Goal: Task Accomplishment & Management: Use online tool/utility

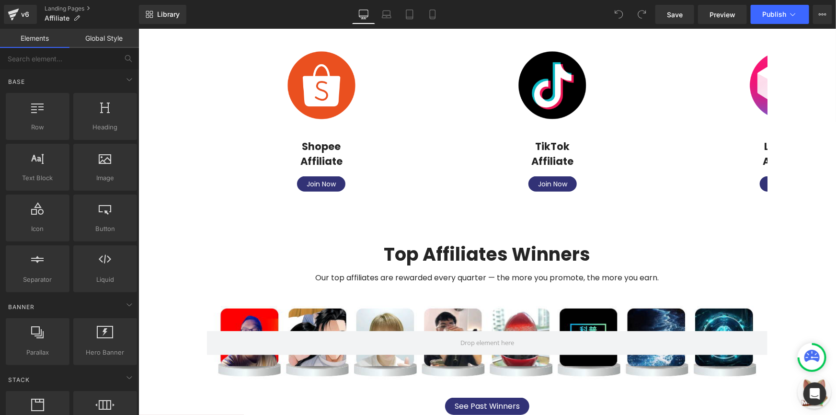
scroll to position [217, 0]
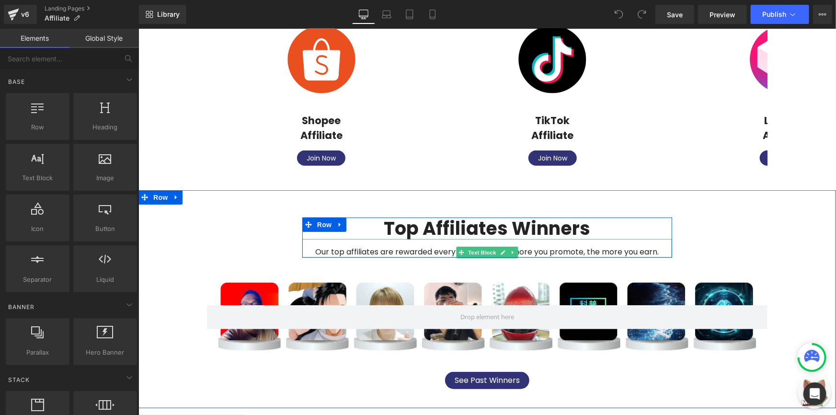
click at [350, 248] on div "Our top affiliates are rewarded every quarter — the more you promote, the more …" at bounding box center [487, 248] width 370 height 18
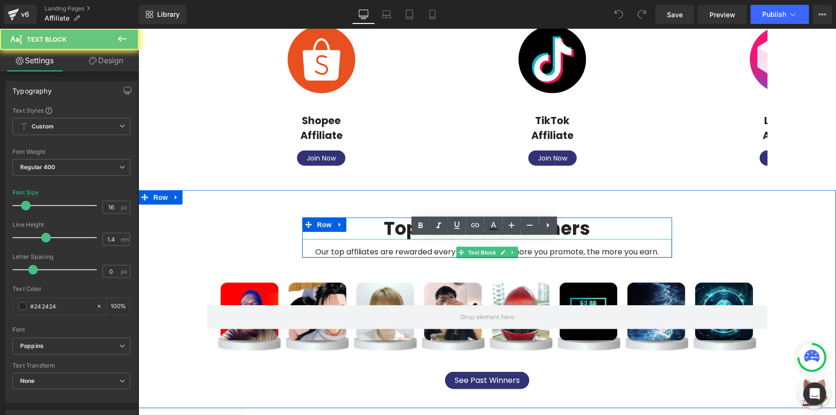
click at [350, 248] on div "Our top affiliates are rewarded every quarter — the more you promote, the more …" at bounding box center [487, 248] width 370 height 18
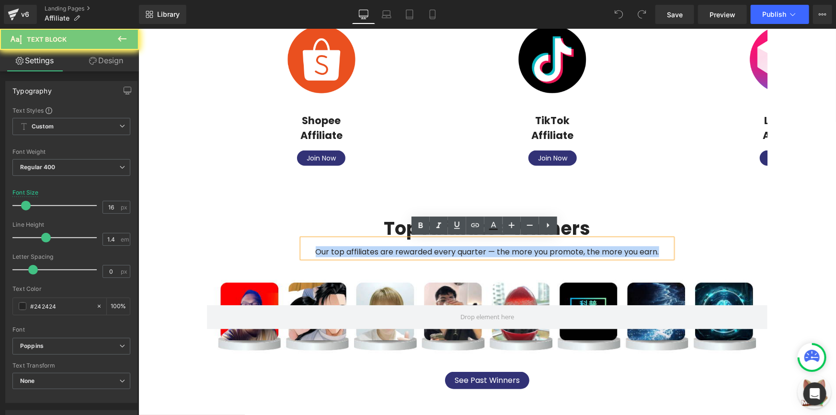
click at [350, 248] on div "Our top affiliates are rewarded every quarter — the more you promote, the more …" at bounding box center [487, 248] width 370 height 18
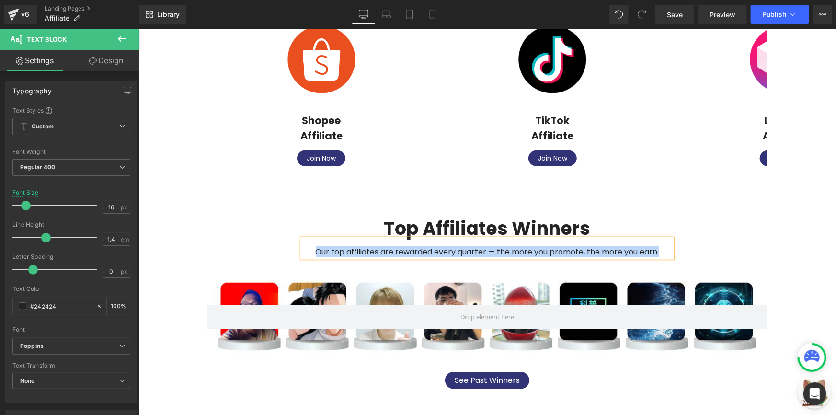
paste div
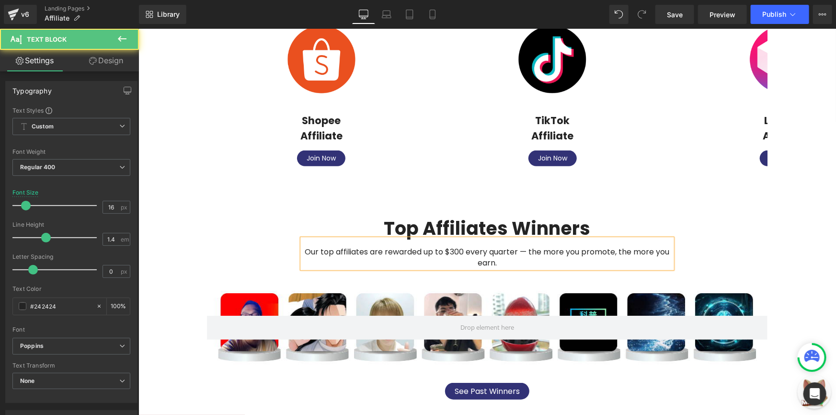
click at [581, 250] on div "Our top affiliates are rewarded up to $300 every quarter — the more you promote…" at bounding box center [487, 253] width 370 height 29
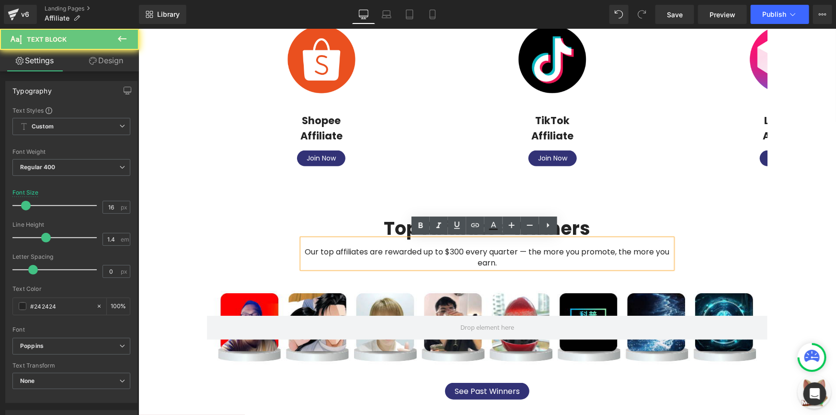
click at [578, 250] on div "Our top affiliates are rewarded up to $300 every quarter — the more you promote…" at bounding box center [487, 253] width 370 height 29
click at [615, 251] on div "Our top affiliates are rewarded up to $300 every quarter — the more you promote…" at bounding box center [487, 253] width 370 height 29
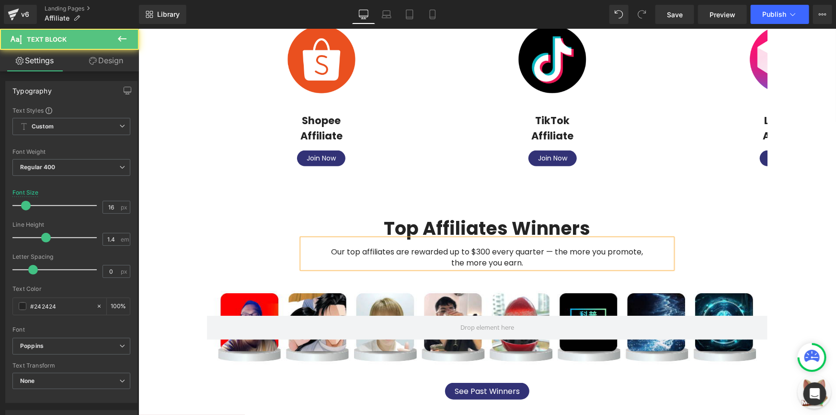
click at [710, 222] on div "Top Affiliates Winners Heading Our top affiliates are rewarded up to $300 every…" at bounding box center [486, 242] width 575 height 51
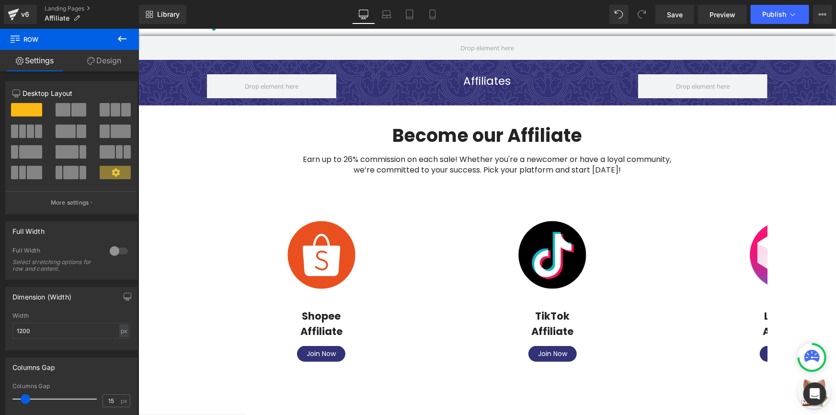
scroll to position [0, 0]
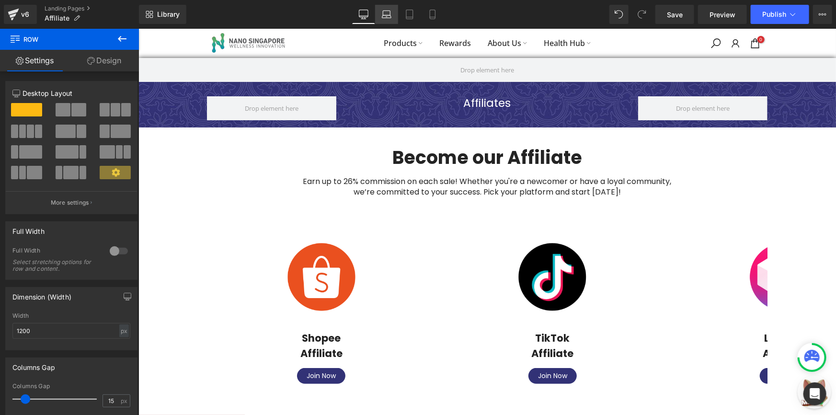
click at [390, 21] on link "Laptop" at bounding box center [386, 14] width 23 height 19
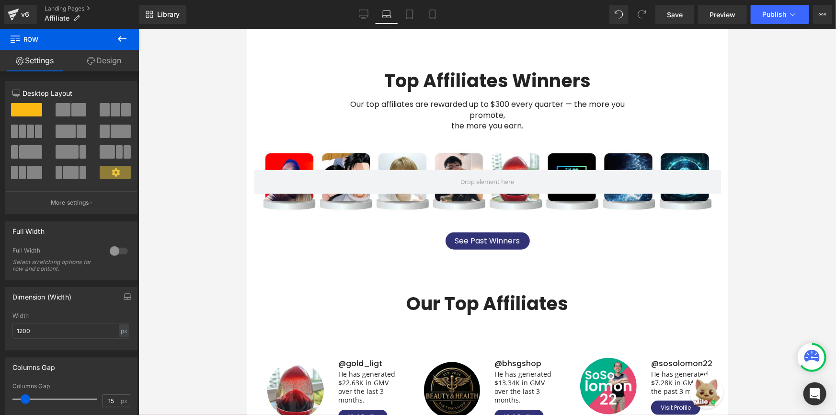
scroll to position [352, 0]
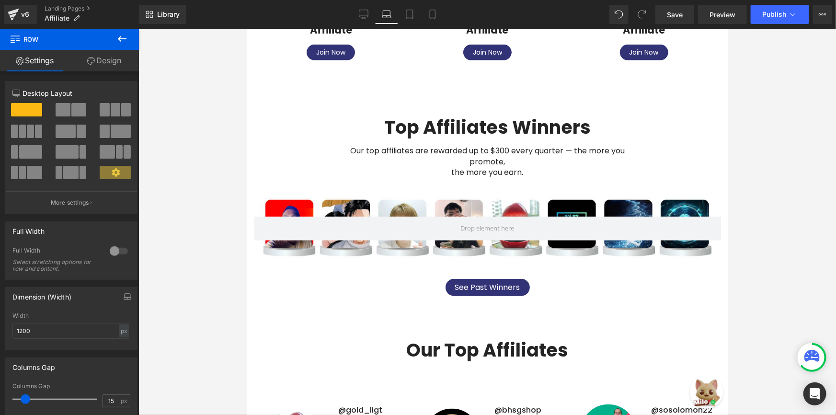
click at [451, 165] on div "Our top affiliates are rewarded up to $300 every quarter — the more you promote…" at bounding box center [487, 157] width 308 height 40
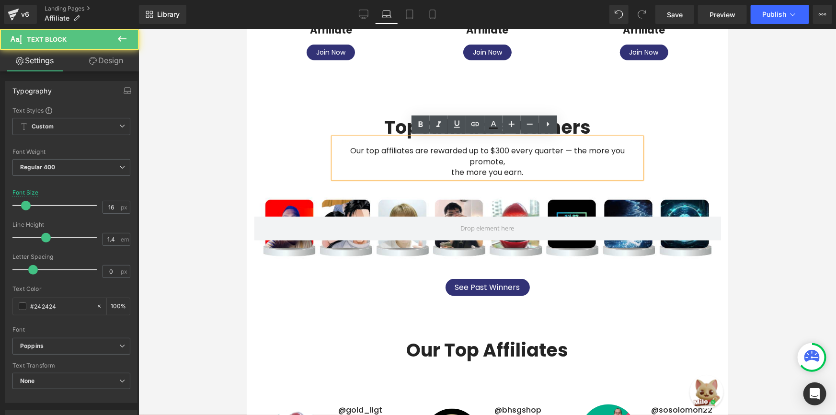
click at [443, 167] on div "the more you earn." at bounding box center [487, 172] width 308 height 11
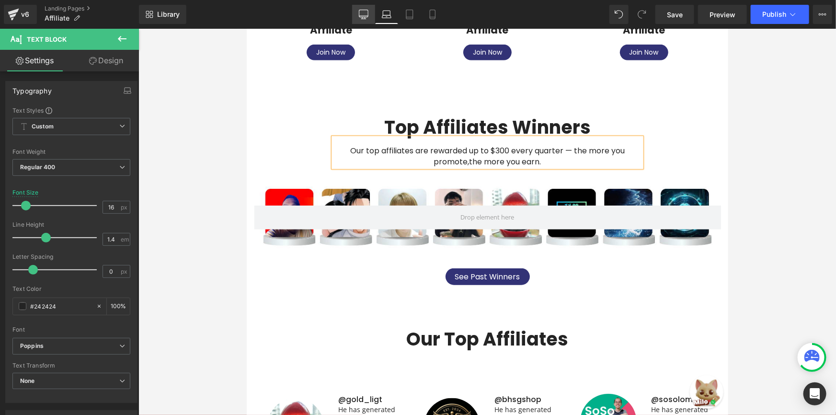
click at [362, 10] on icon at bounding box center [363, 13] width 9 height 7
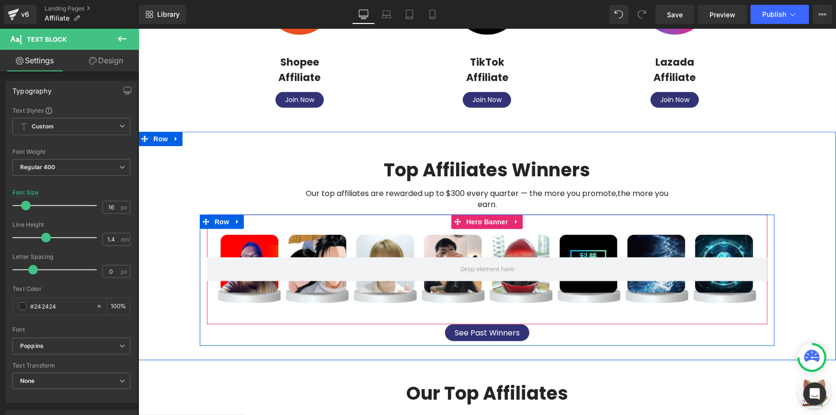
scroll to position [275, 0]
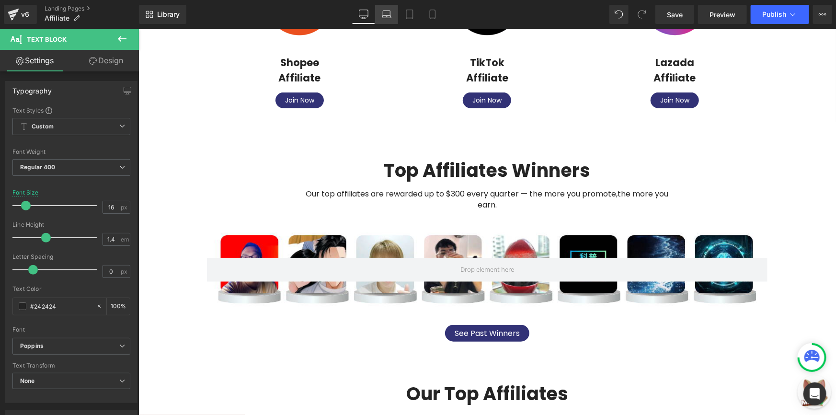
click at [385, 13] on icon at bounding box center [387, 15] width 10 height 10
type input "100"
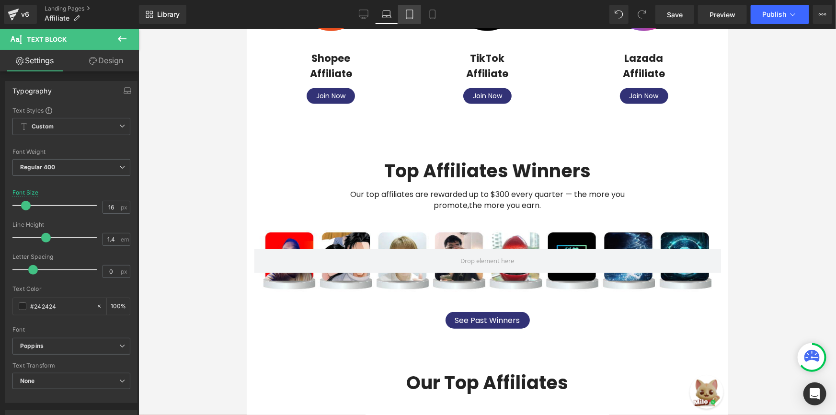
click at [405, 14] on icon at bounding box center [410, 15] width 10 height 10
type input "14"
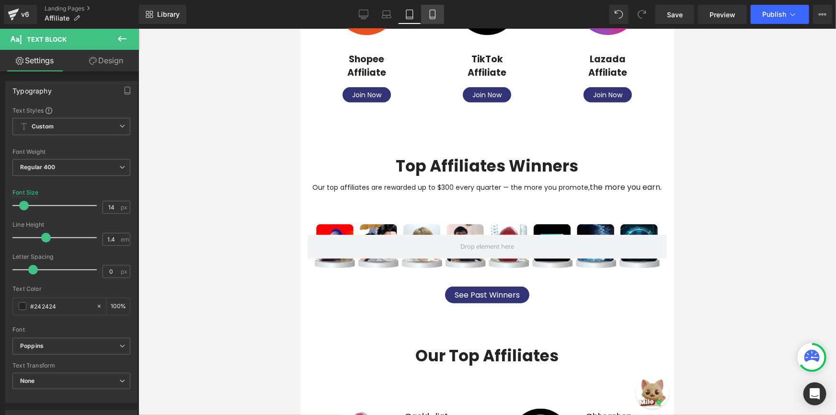
click at [434, 15] on icon at bounding box center [433, 15] width 10 height 10
type input "100"
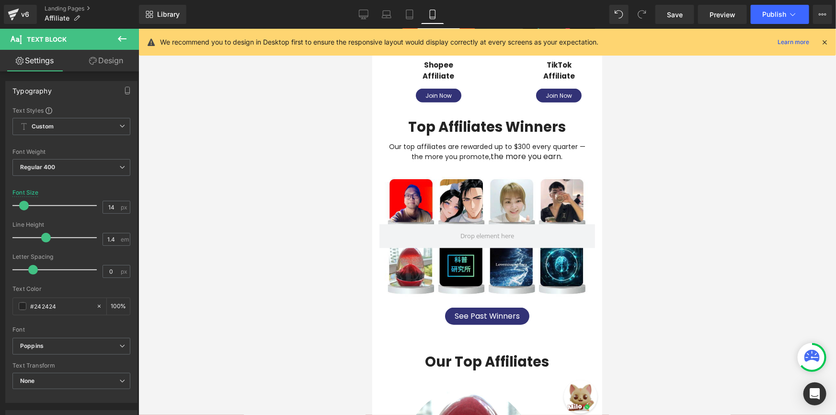
scroll to position [243, 0]
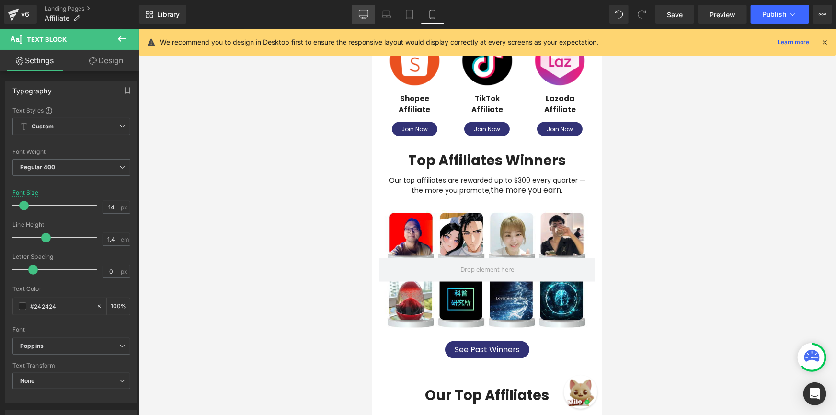
click at [364, 11] on icon at bounding box center [364, 15] width 10 height 10
type input "16"
type input "100"
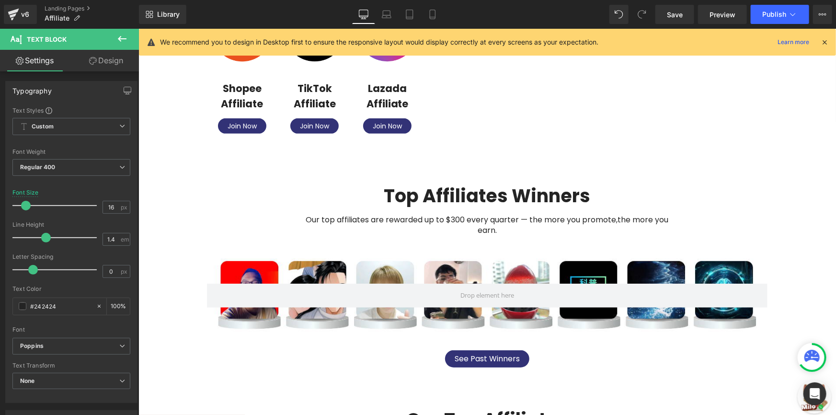
scroll to position [289, 0]
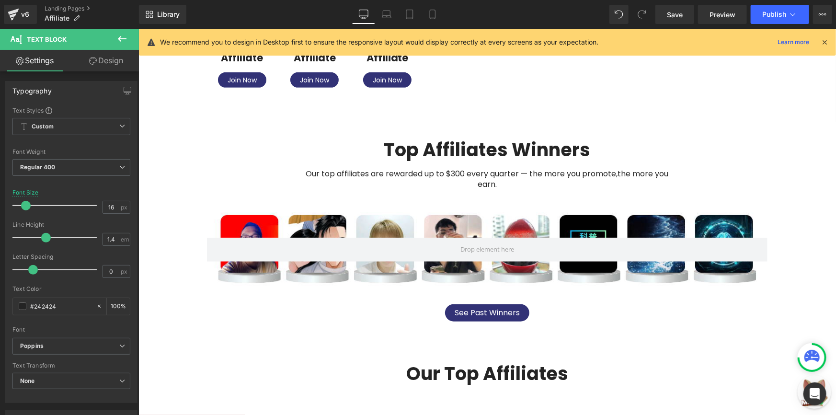
click at [456, 176] on div "Our top affiliates are rewarded up to $300 every quarter — the more you promote…" at bounding box center [487, 174] width 370 height 29
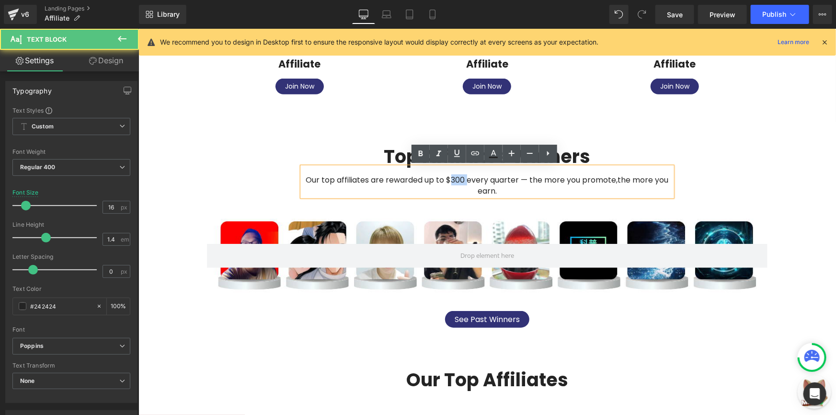
click at [456, 176] on div "Our top affiliates are rewarded up to $300 every quarter — the more you promote…" at bounding box center [487, 181] width 370 height 29
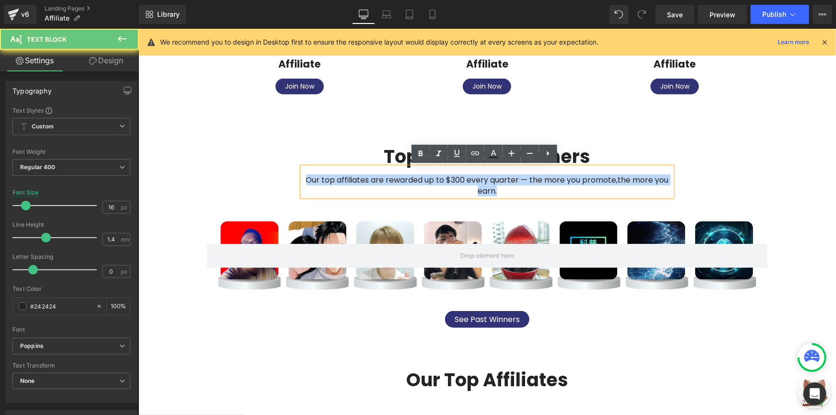
click at [456, 176] on div "Our top affiliates are rewarded up to $300 every quarter — the more you promote…" at bounding box center [487, 181] width 370 height 29
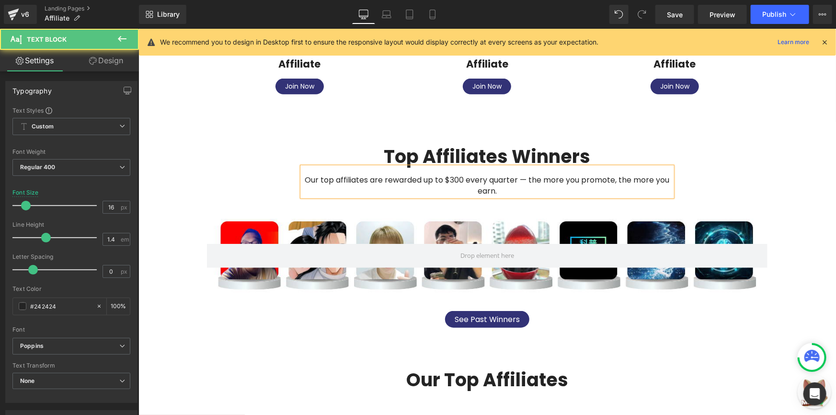
click at [456, 181] on div "Our top affiliates are rewarded up to $300 every quarter — the more you promote…" at bounding box center [487, 181] width 370 height 29
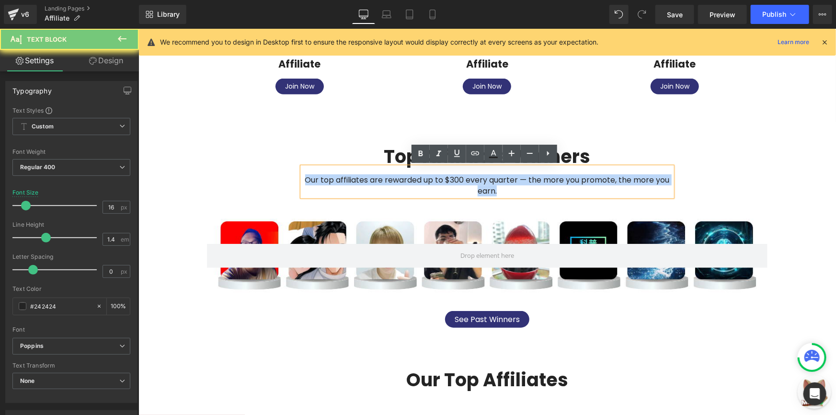
click at [456, 181] on div "Our top affiliates are rewarded up to $300 every quarter — the more you promote…" at bounding box center [487, 181] width 370 height 29
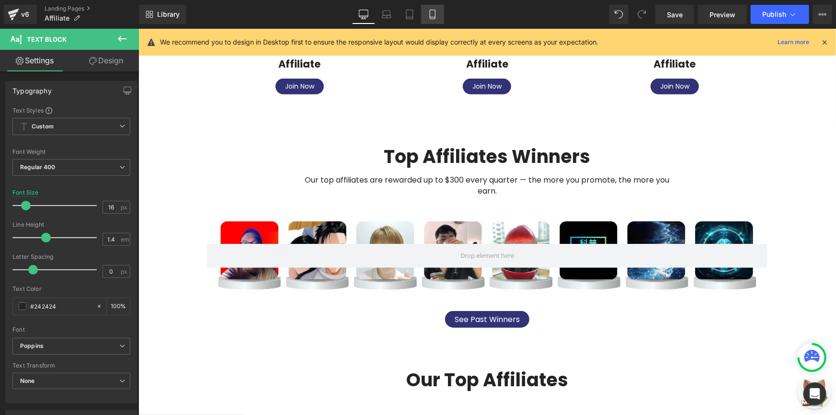
click at [438, 20] on link "Mobile" at bounding box center [432, 14] width 23 height 19
type input "14"
type input "100"
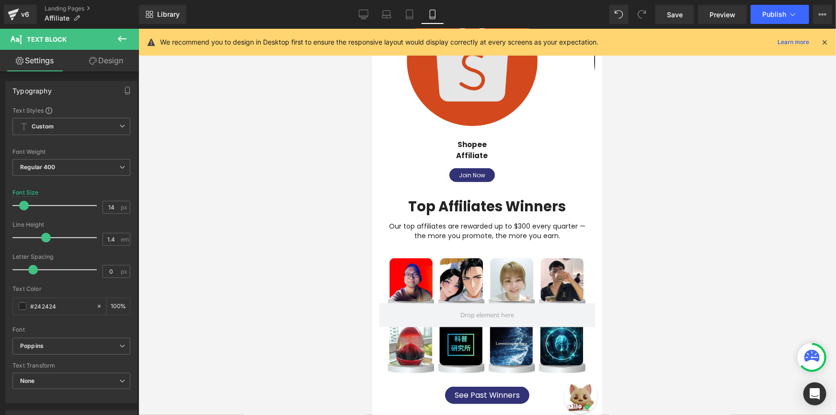
scroll to position [257, 0]
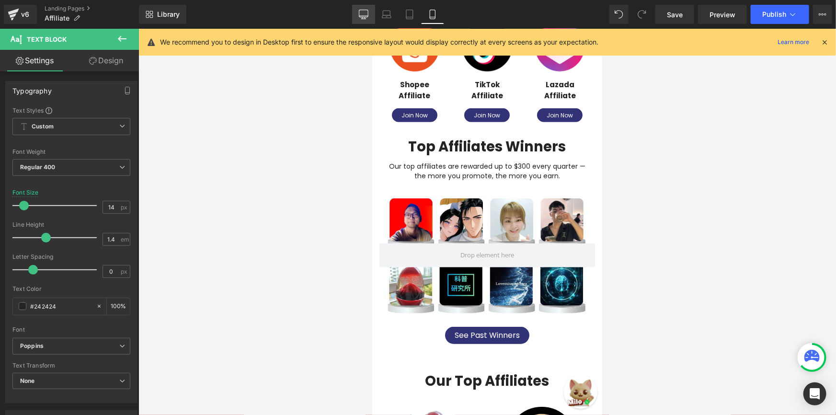
click at [359, 11] on icon at bounding box center [363, 13] width 9 height 7
type input "16"
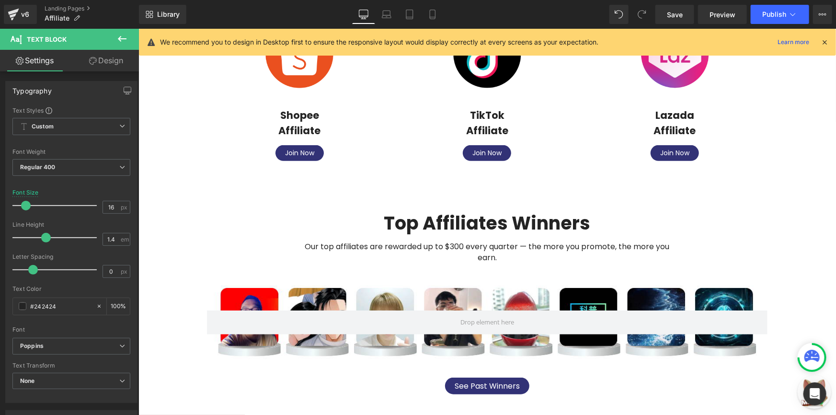
scroll to position [216, 0]
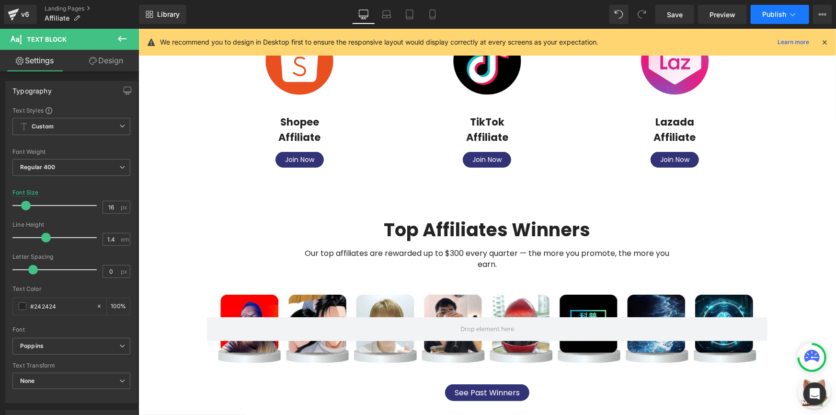
click at [767, 8] on button "Publish" at bounding box center [780, 14] width 58 height 19
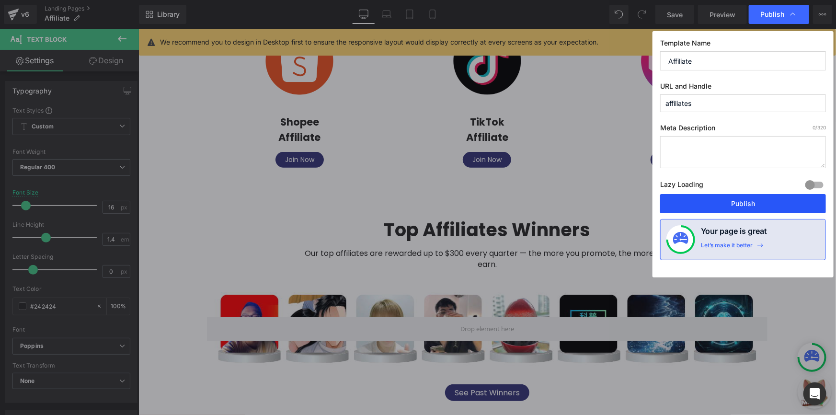
click at [728, 196] on button "Publish" at bounding box center [743, 203] width 166 height 19
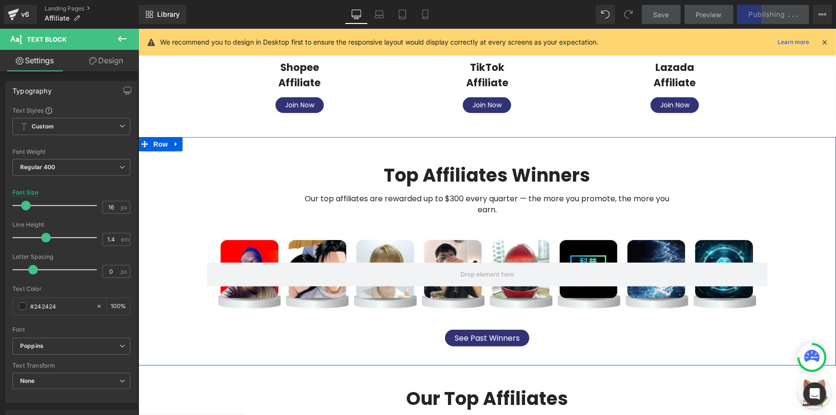
scroll to position [260, 0]
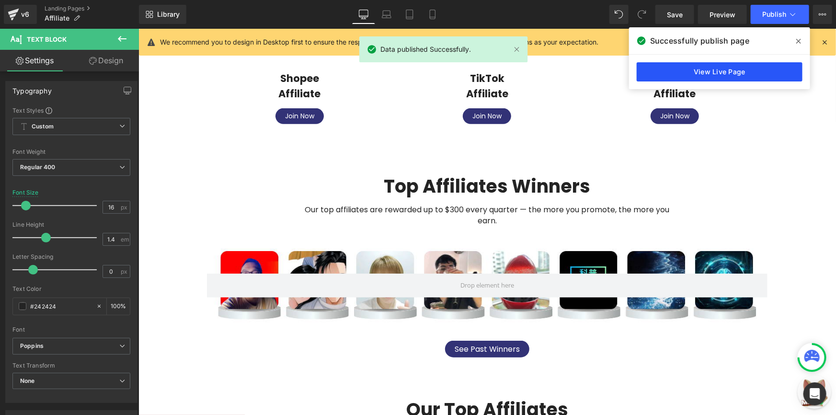
click at [764, 73] on link "View Live Page" at bounding box center [720, 71] width 166 height 19
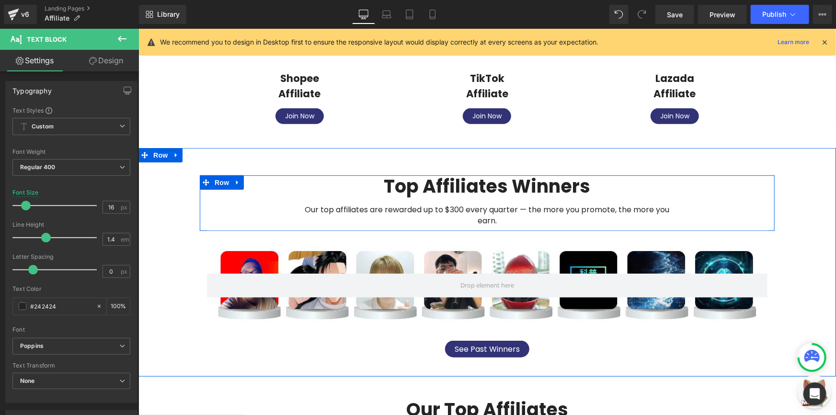
click at [410, 218] on span "Text Block" at bounding box center [395, 212] width 32 height 11
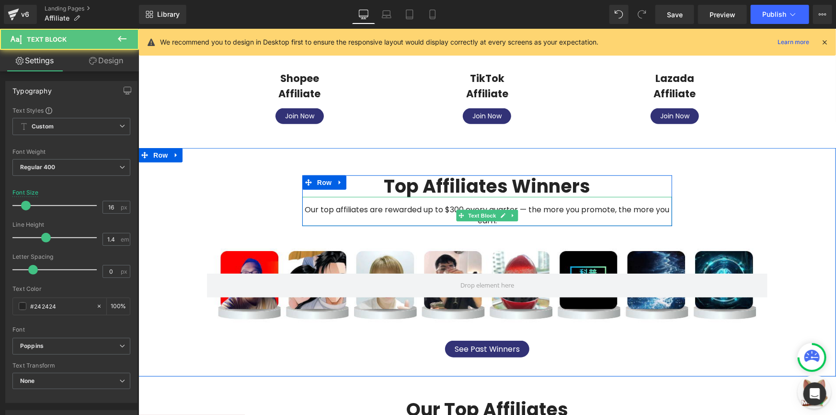
click at [529, 213] on div "Our top affiliates are rewarded up to $300 every quarter — the more you promote…" at bounding box center [487, 210] width 370 height 29
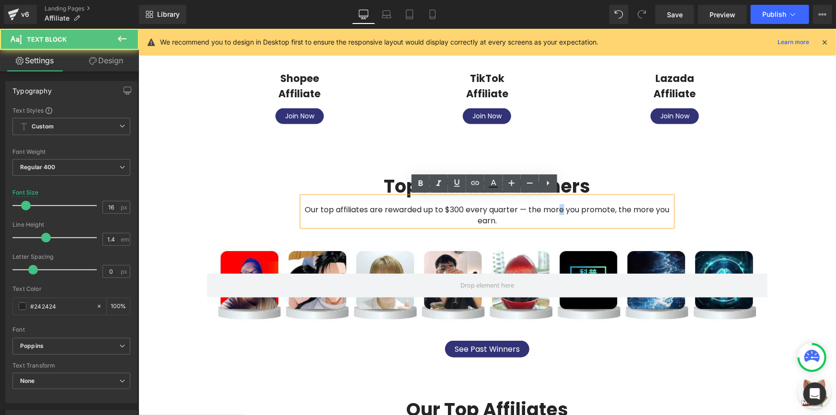
click at [559, 207] on div "Our top affiliates are rewarded up to $300 every quarter — the more you promote…" at bounding box center [487, 210] width 370 height 29
click at [563, 208] on div "Our top affiliates are rewarded up to $300 every quarter — the more you promote…" at bounding box center [487, 210] width 370 height 29
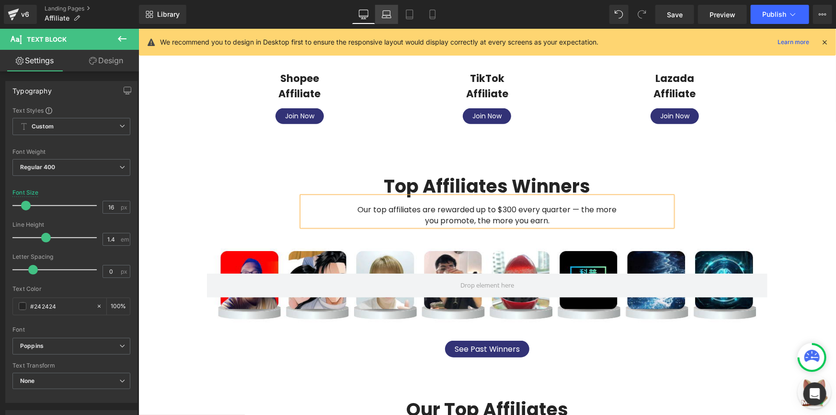
click at [392, 10] on link "Laptop" at bounding box center [386, 14] width 23 height 19
type input "100"
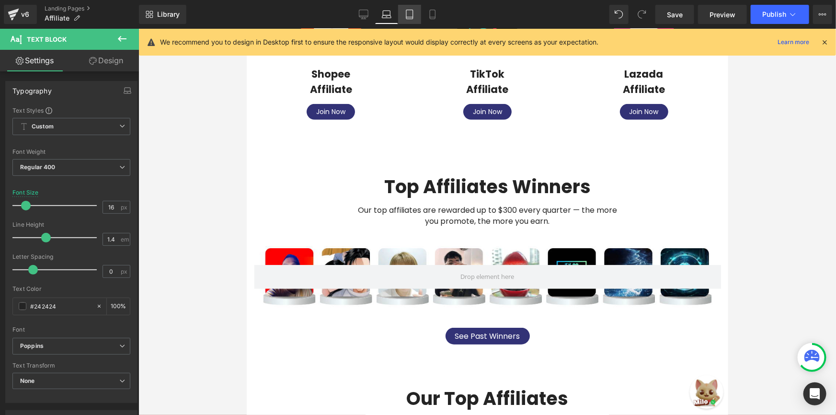
click at [411, 13] on icon at bounding box center [410, 15] width 10 height 10
type input "14"
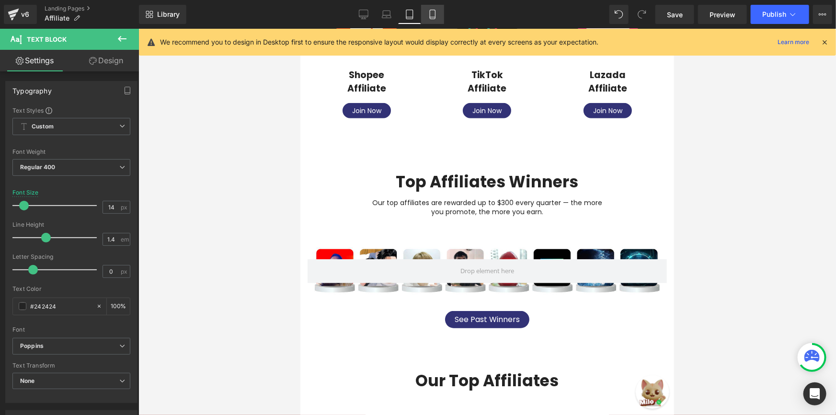
click at [436, 13] on icon at bounding box center [433, 15] width 10 height 10
type input "100"
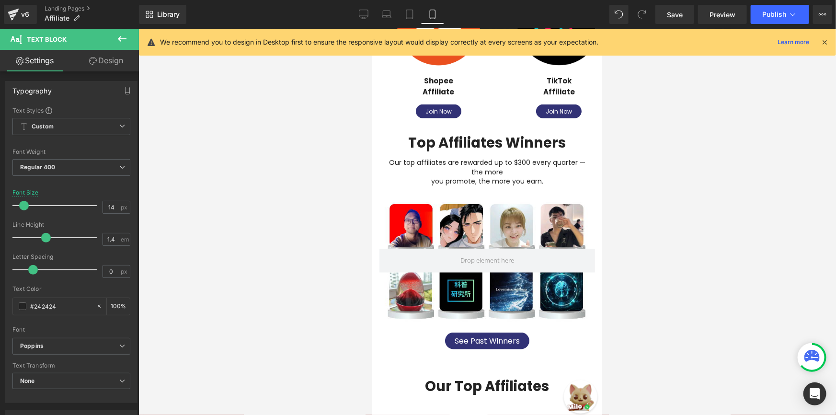
scroll to position [228, 0]
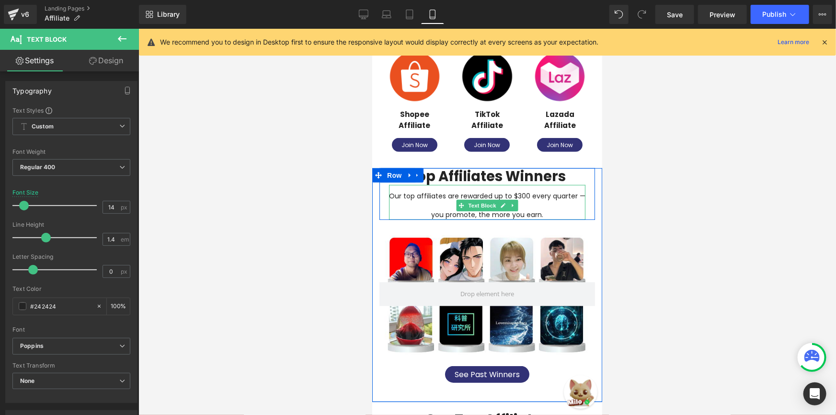
click at [412, 196] on div "Our top affiliates are rewarded up to $300 every quarter — the more you promote…" at bounding box center [486, 201] width 196 height 35
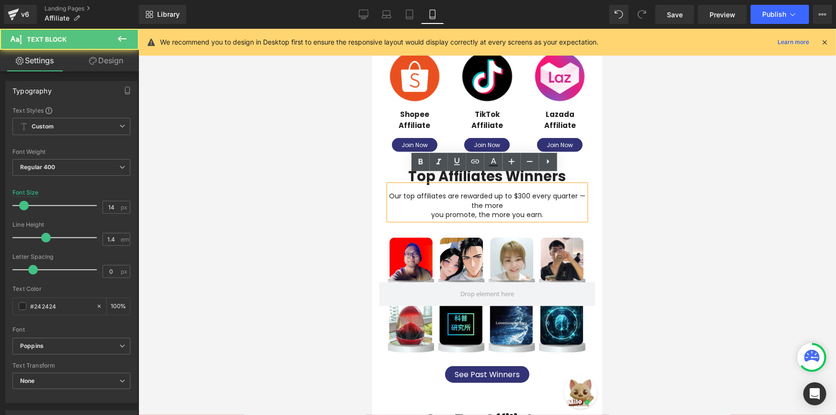
click at [420, 208] on div "Our top affiliates are rewarded up to $300 every quarter — the more you promote…" at bounding box center [486, 201] width 196 height 35
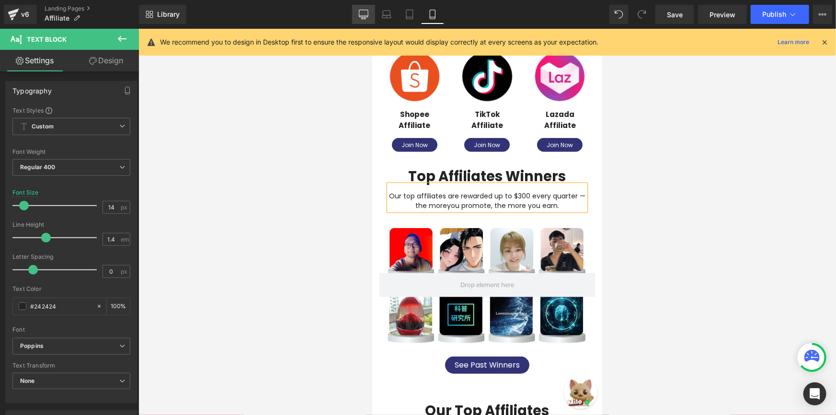
click at [374, 16] on link "Desktop" at bounding box center [363, 14] width 23 height 19
type input "16"
type input "100"
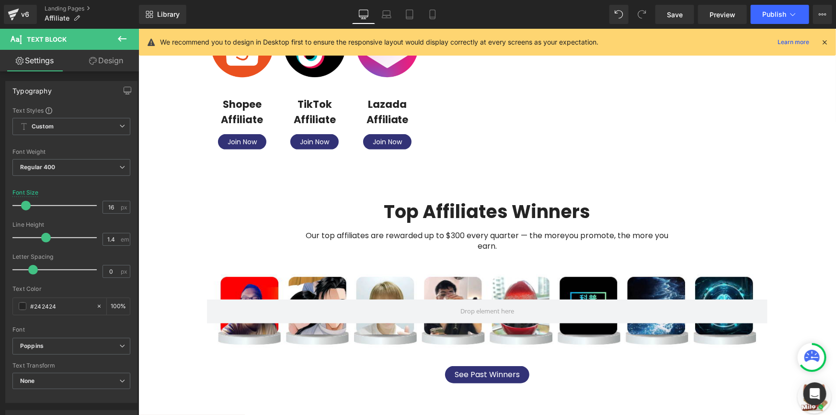
scroll to position [260, 0]
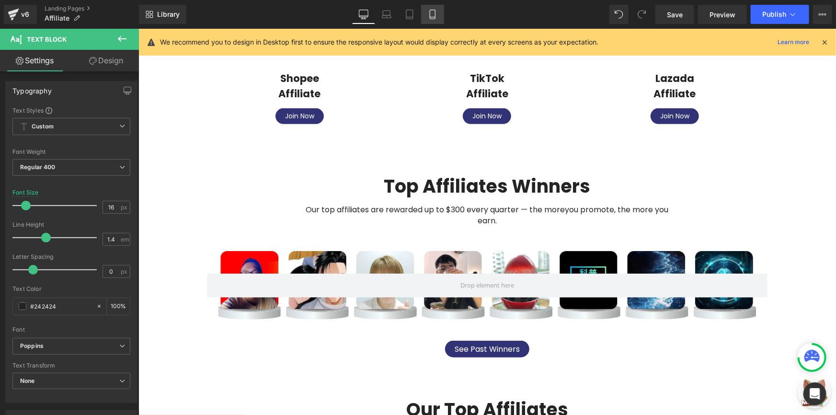
click at [421, 11] on link "Mobile" at bounding box center [432, 14] width 23 height 19
type input "14"
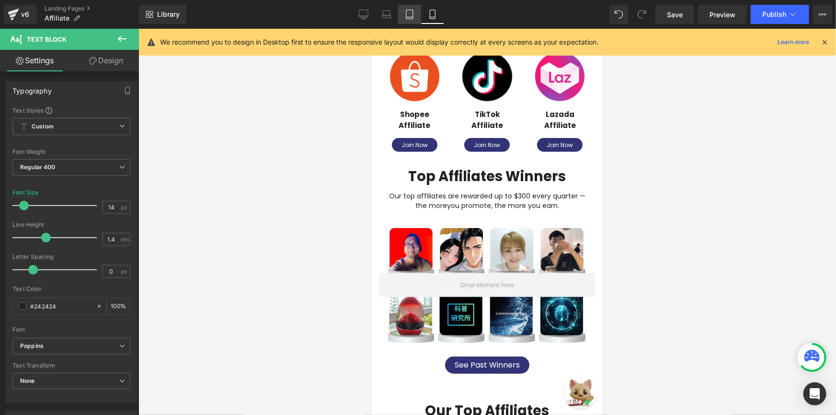
click at [408, 14] on icon at bounding box center [410, 15] width 10 height 10
type input "100"
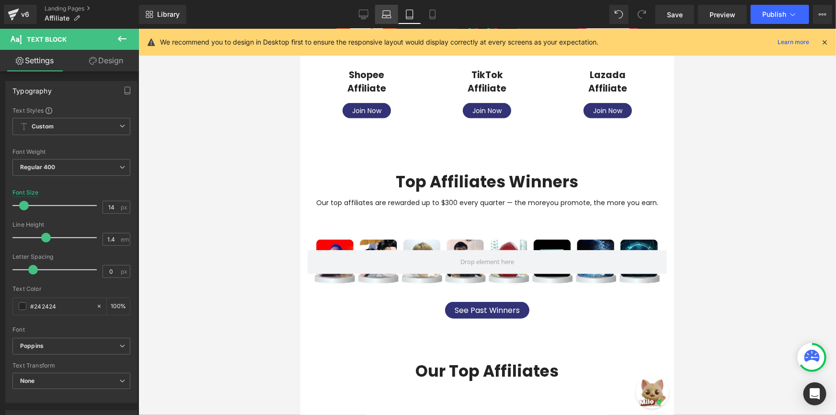
click at [385, 13] on icon at bounding box center [387, 15] width 10 height 10
type input "16"
type input "100"
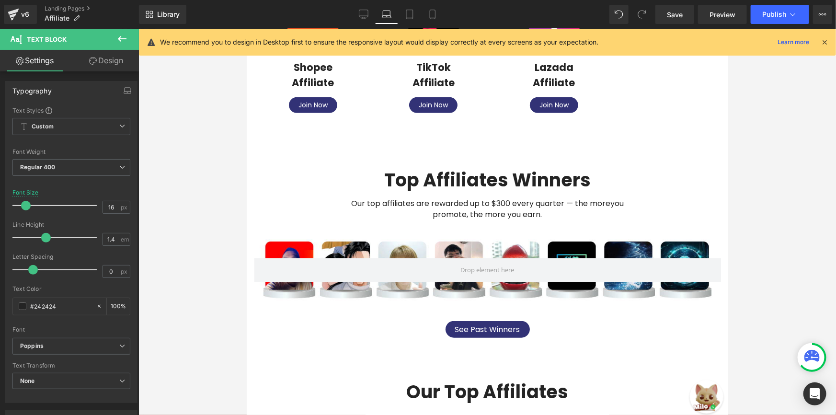
scroll to position [293, 0]
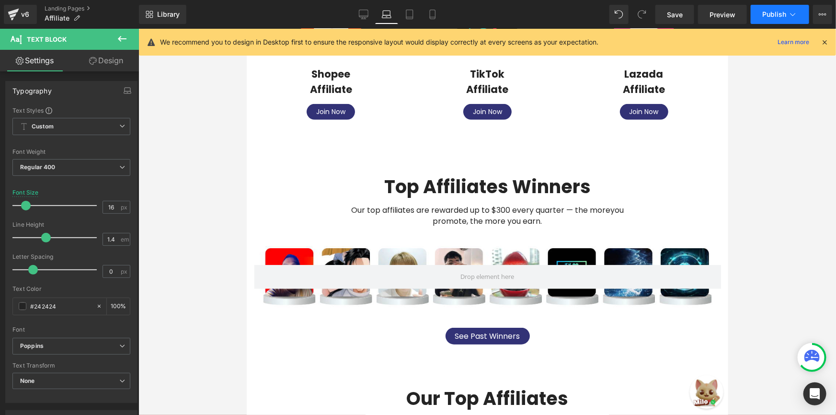
click at [777, 8] on button "Publish" at bounding box center [780, 14] width 58 height 19
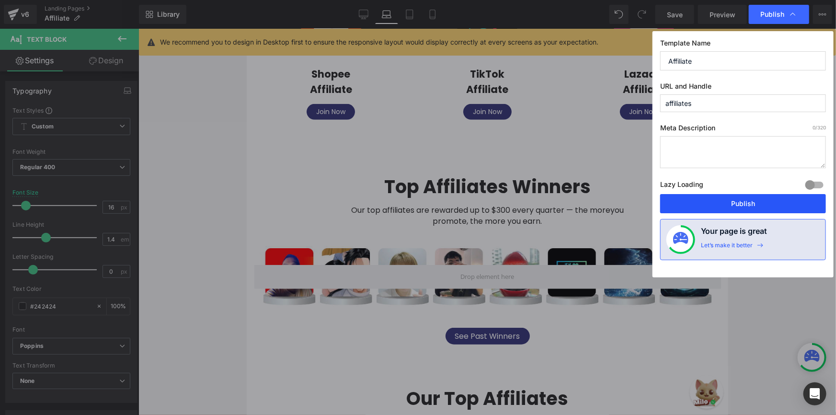
click at [733, 194] on button "Publish" at bounding box center [743, 203] width 166 height 19
